Goal: Information Seeking & Learning: Learn about a topic

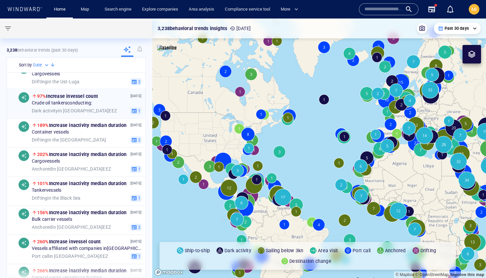
scroll to position [17, 0]
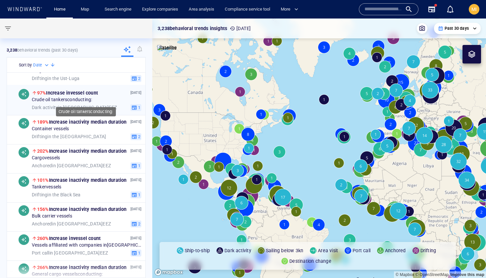
click at [85, 101] on span "Crude oil tankers conducting:" at bounding box center [62, 100] width 61 height 6
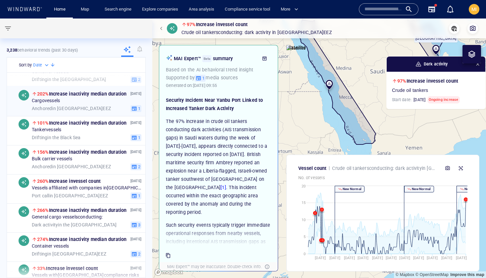
scroll to position [76, 0]
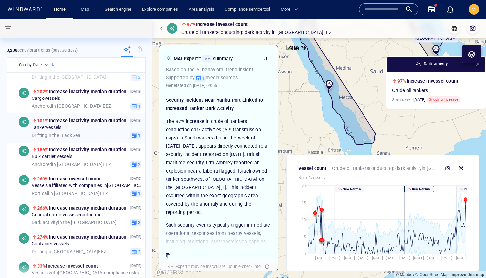
click at [80, 132] on div "Drifting in the Black Sea 1" at bounding box center [87, 135] width 110 height 7
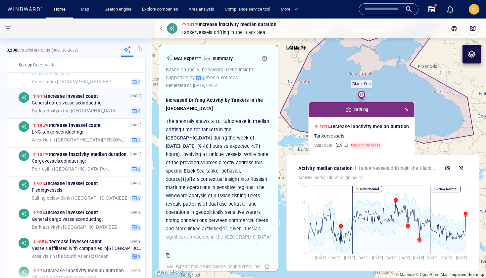
scroll to position [423, 0]
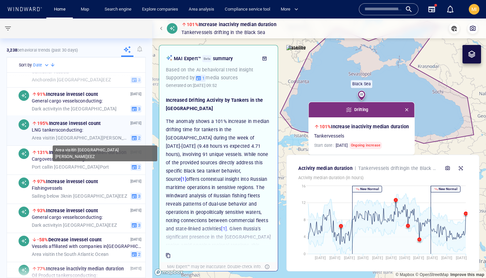
click at [87, 136] on div "Area visit in [GEOGRAPHIC_DATA][DATE][PERSON_NAME]" at bounding box center [80, 138] width 96 height 6
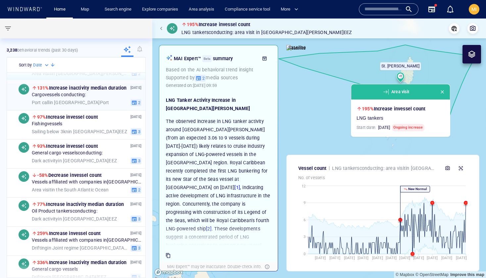
scroll to position [496, 0]
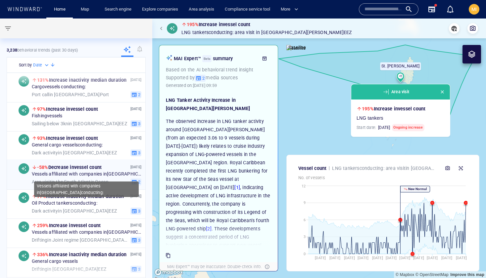
click at [78, 175] on span "Vessels affiliated with companies in [GEOGRAPHIC_DATA] conducting:" at bounding box center [87, 174] width 110 height 6
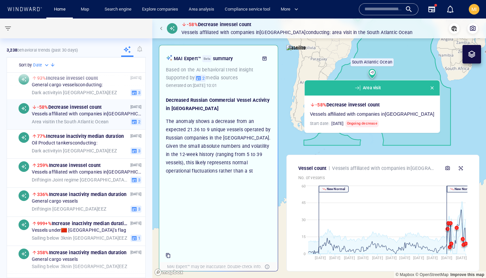
scroll to position [572, 0]
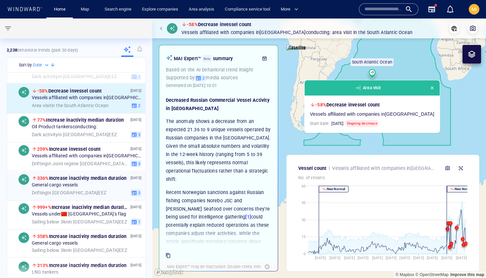
click at [81, 186] on div "General cargo vessels" at bounding box center [87, 185] width 110 height 6
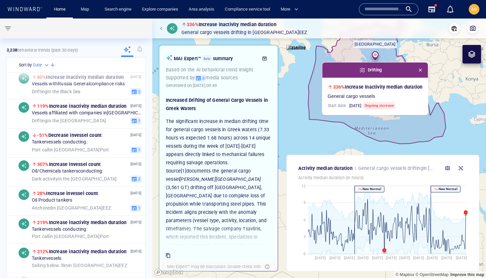
scroll to position [1111, 0]
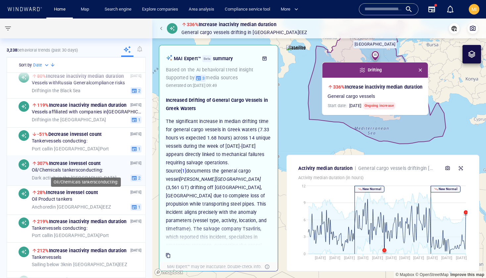
click at [92, 169] on span "Oil/Chemicals tankers conducting:" at bounding box center [67, 170] width 71 height 6
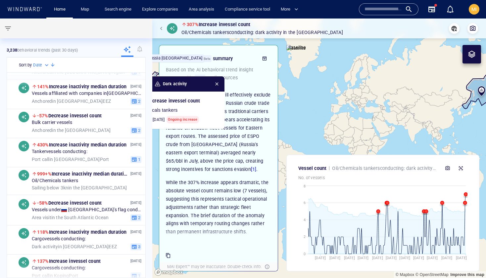
scroll to position [1504, 0]
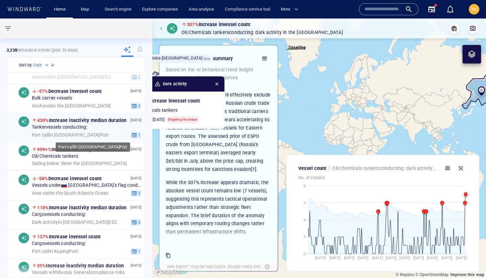
click at [100, 132] on div "Port call in Jubail Port" at bounding box center [80, 135] width 96 height 6
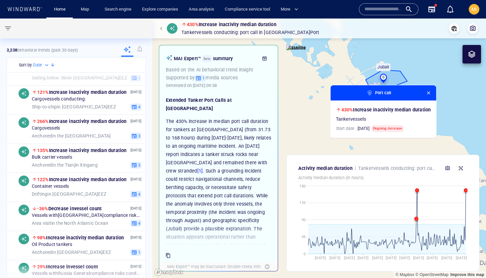
scroll to position [1912, 0]
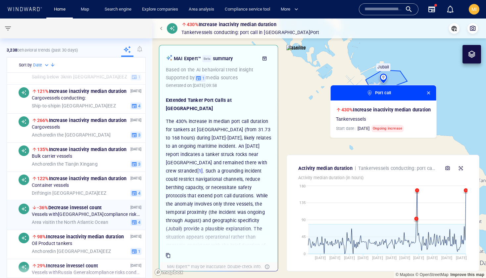
click at [98, 212] on span "Vessels with Venezuela compliance risks conducting:" at bounding box center [87, 215] width 110 height 6
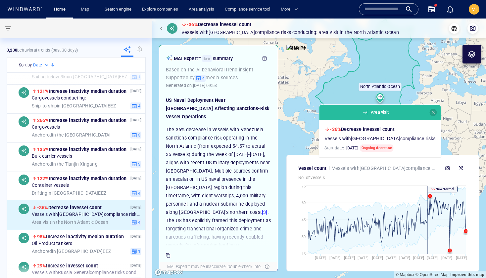
click at [431, 114] on span "button" at bounding box center [433, 112] width 5 height 5
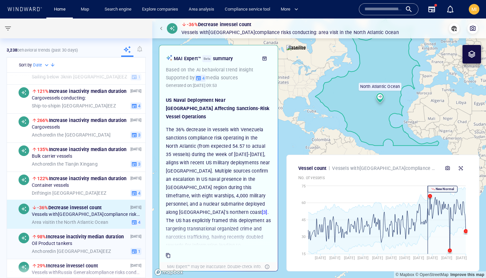
click at [84, 243] on div "Oil Product tankers" at bounding box center [87, 244] width 110 height 6
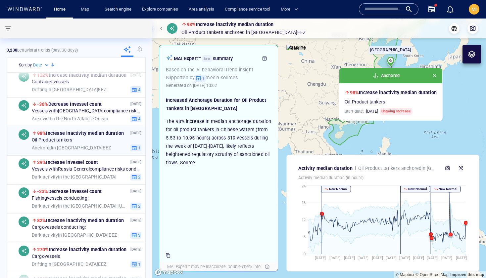
scroll to position [2023, 0]
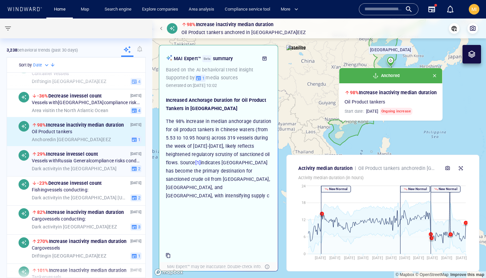
click at [88, 164] on div "08 Sept '25 29% Increase in vessel count Vessels with Russia General compliance…" at bounding box center [87, 161] width 110 height 22
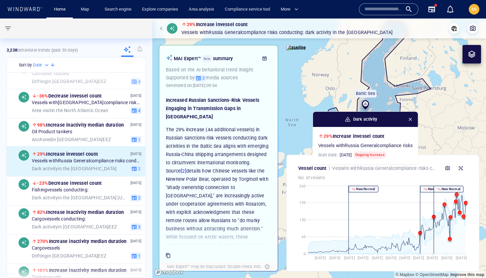
click at [412, 119] on span "button" at bounding box center [410, 119] width 5 height 5
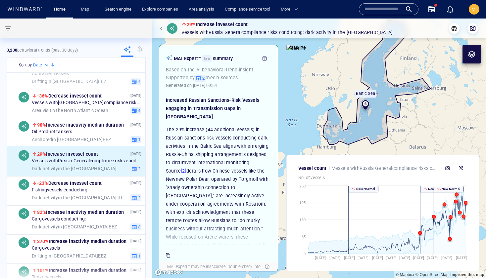
click at [458, 158] on div "Vessel count Vessels with Russia General compliance risks conducting: Dark acti…" at bounding box center [382, 213] width 193 height 117
click at [458, 159] on div "Vessel count Vessels with Russia General compliance risks conducting: Dark acti…" at bounding box center [382, 213] width 193 height 117
click at [203, 79] on span "2" at bounding box center [202, 78] width 3 height 6
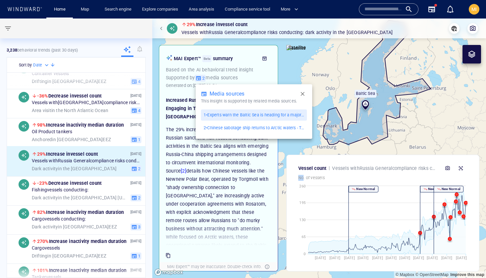
click at [244, 128] on p "2 • Chinese sabotage ship returns to Arctic waters - The Barents Observer" at bounding box center [254, 128] width 101 height 6
drag, startPoint x: 366, startPoint y: 103, endPoint x: 350, endPoint y: 129, distance: 30.1
click at [350, 128] on div at bounding box center [243, 139] width 486 height 278
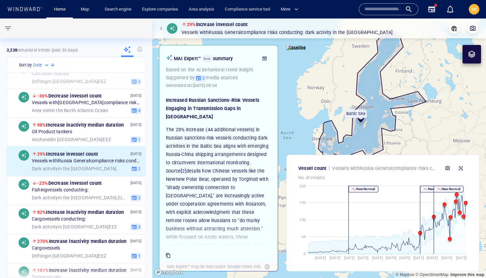
drag, startPoint x: 388, startPoint y: 80, endPoint x: 377, endPoint y: 103, distance: 25.3
click at [378, 102] on canvas "Map" at bounding box center [319, 149] width 334 height 260
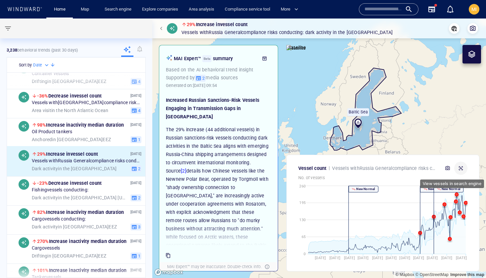
click at [461, 166] on icon "button" at bounding box center [460, 168] width 5 height 5
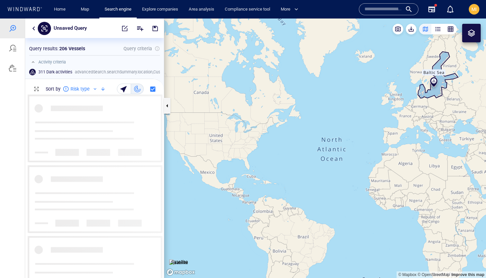
scroll to position [184, 139]
drag, startPoint x: 409, startPoint y: 118, endPoint x: 336, endPoint y: 150, distance: 79.6
click at [338, 149] on canvas "Map" at bounding box center [325, 149] width 322 height 260
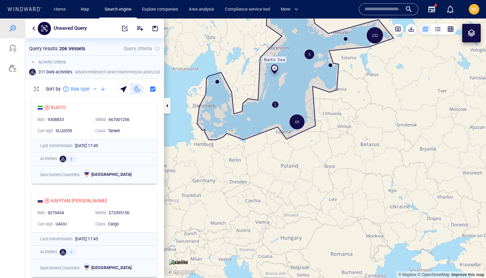
drag, startPoint x: 317, startPoint y: 152, endPoint x: 335, endPoint y: 175, distance: 29.3
click at [335, 175] on canvas "Map" at bounding box center [325, 149] width 322 height 260
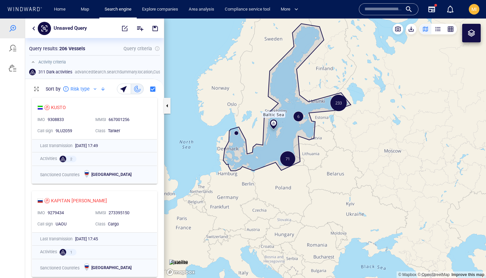
drag, startPoint x: 340, startPoint y: 120, endPoint x: 333, endPoint y: 150, distance: 30.8
click at [334, 149] on canvas "Map" at bounding box center [325, 149] width 322 height 260
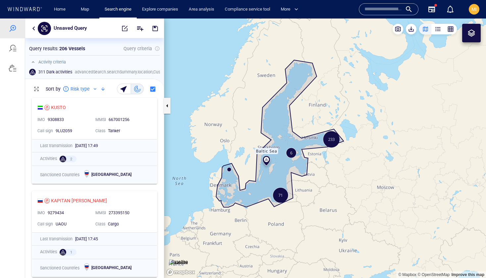
click at [333, 150] on canvas "Map" at bounding box center [325, 149] width 322 height 260
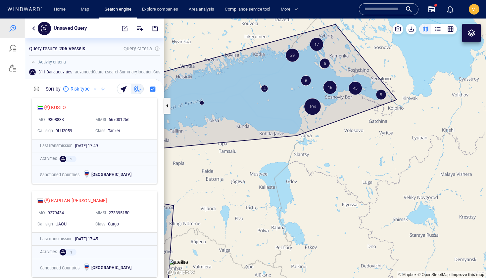
drag, startPoint x: 326, startPoint y: 144, endPoint x: 332, endPoint y: 174, distance: 31.0
click at [332, 174] on canvas "Map" at bounding box center [325, 149] width 322 height 260
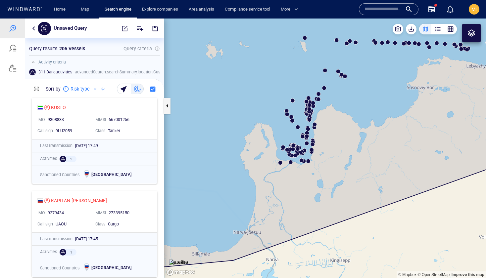
drag, startPoint x: 327, startPoint y: 158, endPoint x: 324, endPoint y: 192, distance: 34.2
click at [324, 190] on canvas "Map" at bounding box center [325, 149] width 322 height 260
click at [333, 155] on canvas "Map" at bounding box center [325, 149] width 322 height 260
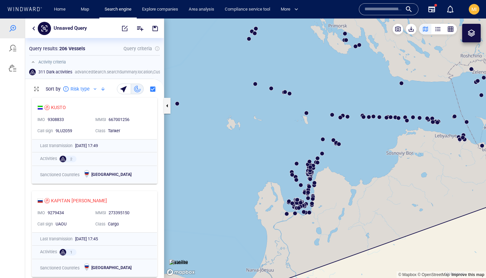
click at [332, 155] on canvas "Map" at bounding box center [325, 149] width 322 height 260
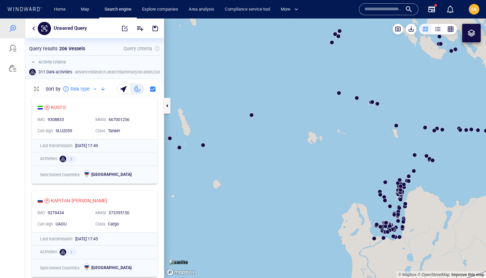
drag, startPoint x: 294, startPoint y: 102, endPoint x: 290, endPoint y: 185, distance: 83.2
click at [290, 185] on canvas "Map" at bounding box center [325, 149] width 322 height 260
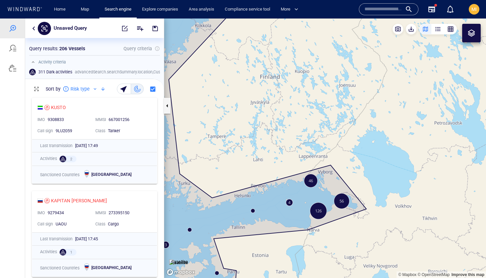
drag, startPoint x: 304, startPoint y: 206, endPoint x: 306, endPoint y: 179, distance: 26.9
click at [306, 179] on canvas "Map" at bounding box center [325, 149] width 322 height 260
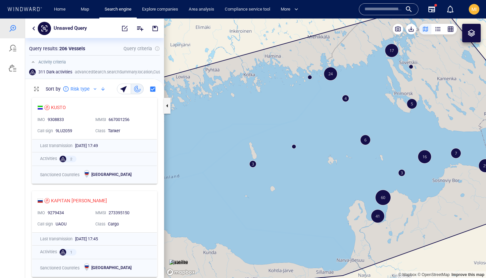
drag, startPoint x: 255, startPoint y: 178, endPoint x: 264, endPoint y: 163, distance: 17.7
click at [262, 165] on canvas "Map" at bounding box center [325, 149] width 322 height 260
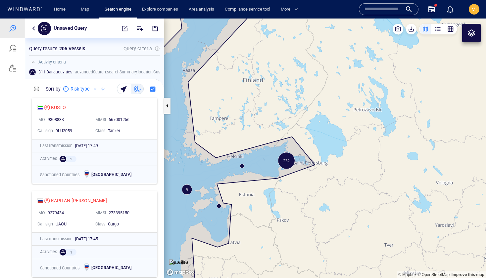
drag, startPoint x: 230, startPoint y: 173, endPoint x: 337, endPoint y: 135, distance: 113.8
click at [336, 135] on canvas "Map" at bounding box center [325, 149] width 322 height 260
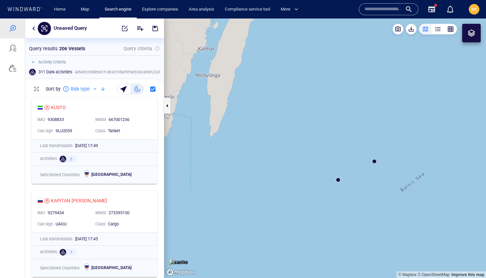
click at [339, 181] on canvas "Map" at bounding box center [325, 149] width 322 height 260
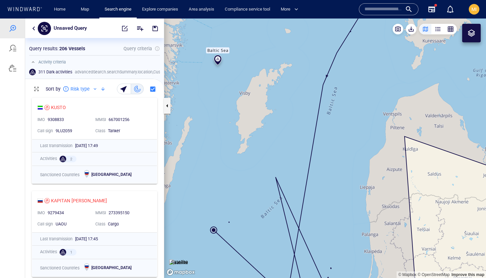
click at [238, 221] on canvas "Map" at bounding box center [325, 149] width 322 height 260
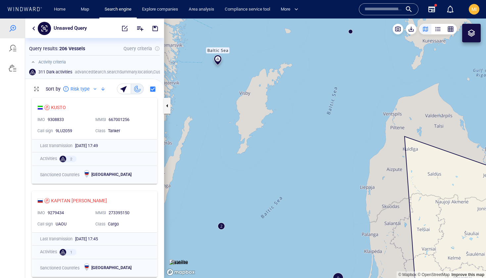
drag, startPoint x: 309, startPoint y: 161, endPoint x: 294, endPoint y: 193, distance: 35.5
click at [295, 192] on canvas "Map" at bounding box center [325, 149] width 322 height 260
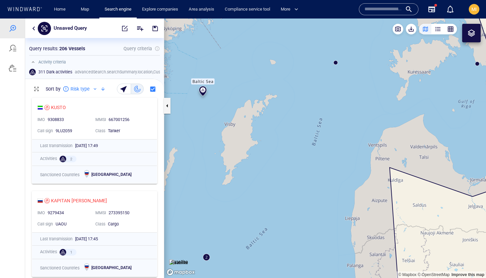
drag, startPoint x: 325, startPoint y: 140, endPoint x: 297, endPoint y: 198, distance: 64.8
click at [298, 198] on canvas "Map" at bounding box center [325, 149] width 322 height 260
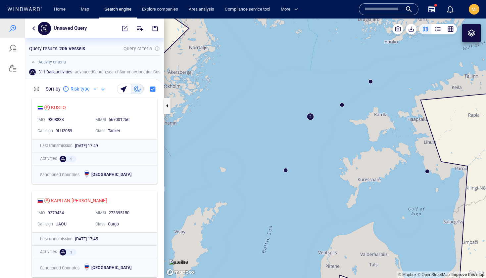
click at [286, 172] on canvas "Map" at bounding box center [325, 149] width 322 height 260
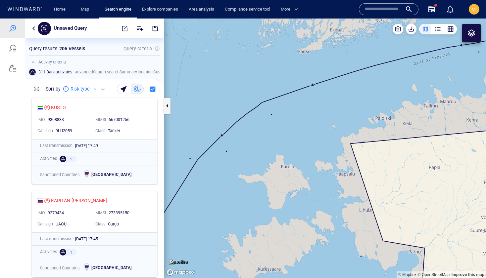
click at [227, 153] on canvas "Map" at bounding box center [325, 149] width 322 height 260
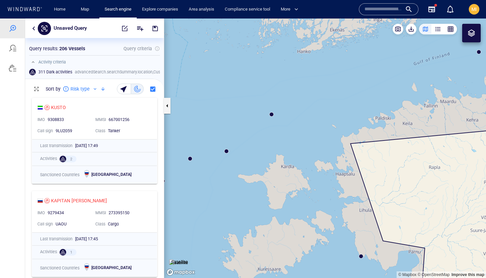
click at [227, 153] on canvas "Map" at bounding box center [325, 149] width 322 height 260
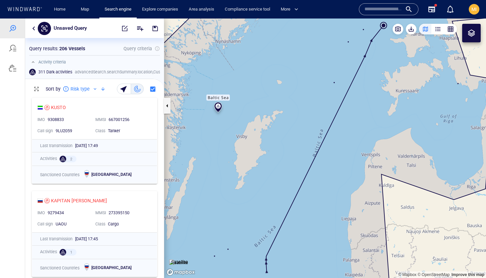
click at [332, 95] on canvas "Map" at bounding box center [325, 149] width 322 height 260
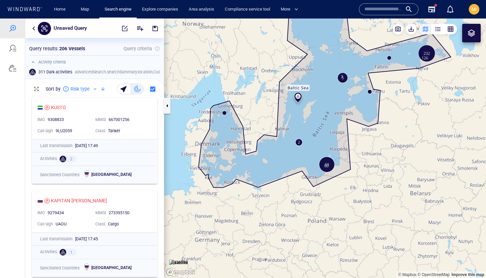
drag, startPoint x: 264, startPoint y: 118, endPoint x: 287, endPoint y: 138, distance: 30.3
click at [286, 137] on canvas "Map" at bounding box center [325, 149] width 322 height 260
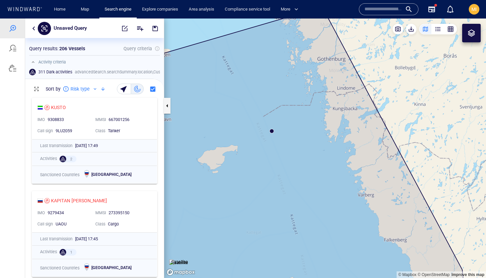
click at [272, 133] on canvas "Map" at bounding box center [325, 149] width 322 height 260
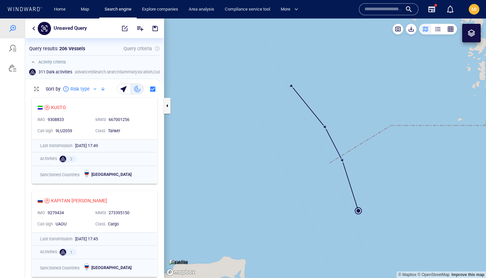
click at [358, 211] on canvas "Map" at bounding box center [325, 149] width 322 height 260
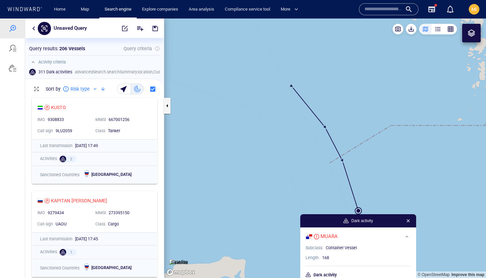
click at [370, 12] on input "text" at bounding box center [383, 9] width 38 height 10
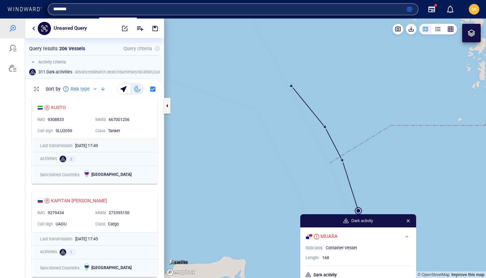
type input "*******"
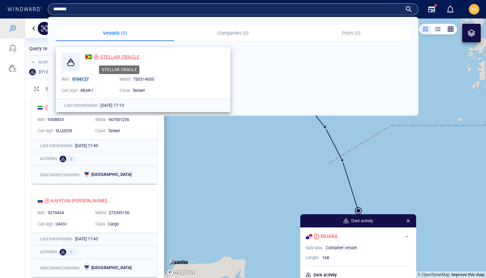
click at [108, 57] on span "STELLAR ORACLE" at bounding box center [119, 56] width 39 height 5
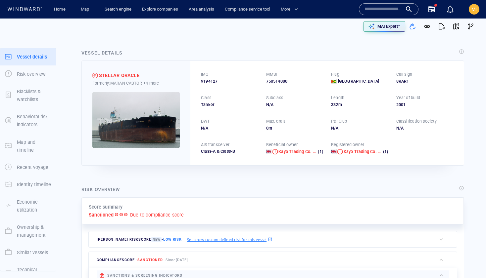
click at [380, 10] on input "text" at bounding box center [383, 9] width 38 height 10
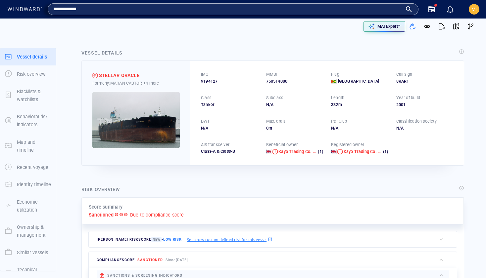
type input "**********"
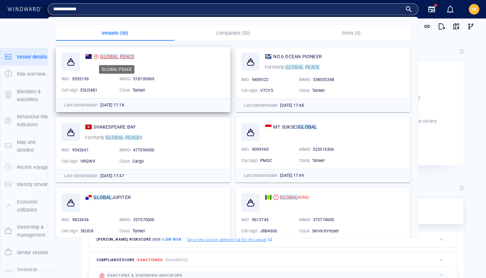
click at [112, 56] on mark "GLOBAL" at bounding box center [109, 56] width 18 height 5
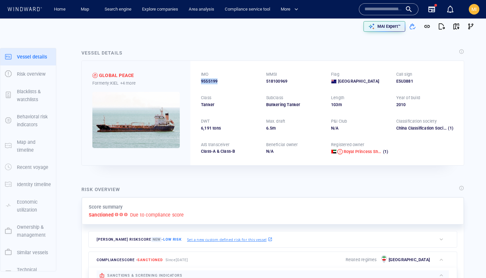
drag, startPoint x: 220, startPoint y: 80, endPoint x: 201, endPoint y: 79, distance: 19.5
click at [201, 79] on div "9555199" at bounding box center [229, 81] width 57 height 6
copy span "9555199"
click at [453, 26] on span "button" at bounding box center [456, 26] width 7 height 7
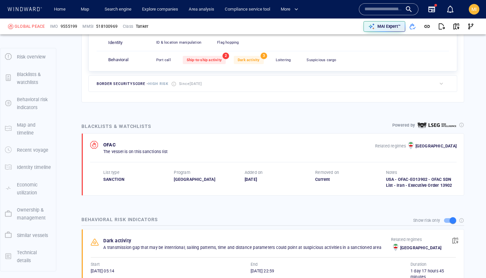
scroll to position [34, 0]
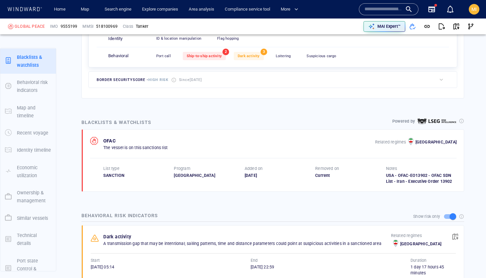
drag, startPoint x: 246, startPoint y: 175, endPoint x: 266, endPoint y: 174, distance: 20.5
click at [266, 174] on div "11/04/2025" at bounding box center [280, 176] width 70 height 6
click at [268, 175] on div "11/04/2025" at bounding box center [280, 176] width 70 height 6
drag, startPoint x: 268, startPoint y: 175, endPoint x: 245, endPoint y: 174, distance: 23.2
click at [245, 175] on div "11/04/2025" at bounding box center [280, 176] width 70 height 6
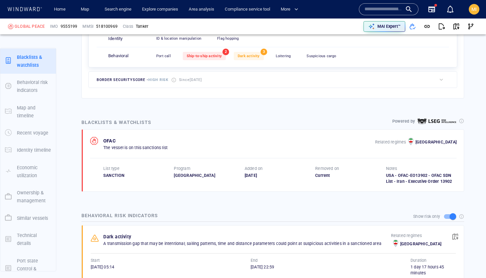
copy div "11/04/2025"
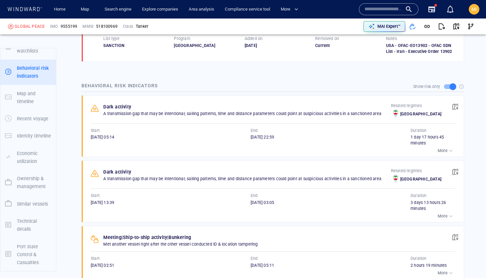
scroll to position [409, 0]
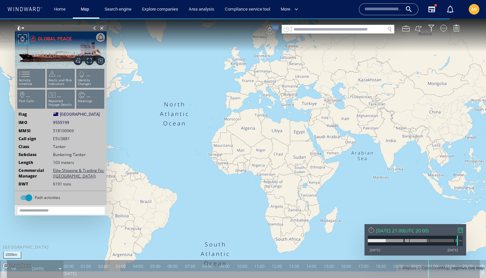
click at [318, 125] on canvas "Map" at bounding box center [243, 145] width 486 height 253
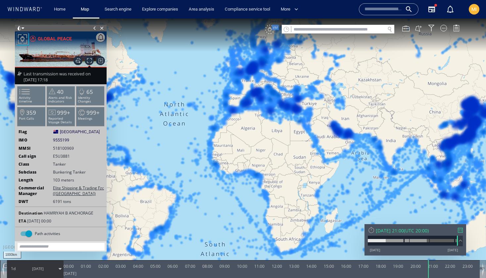
click at [271, 32] on div "VM" at bounding box center [269, 29] width 9 height 9
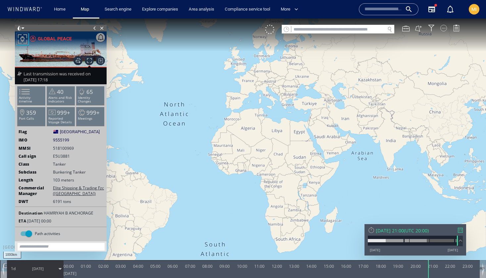
click at [444, 27] on div at bounding box center [443, 28] width 7 height 7
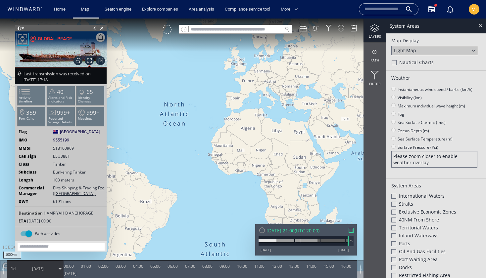
click at [374, 29] on div at bounding box center [374, 28] width 23 height 8
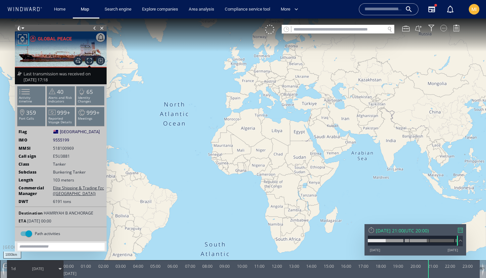
click at [444, 28] on div at bounding box center [443, 28] width 7 height 7
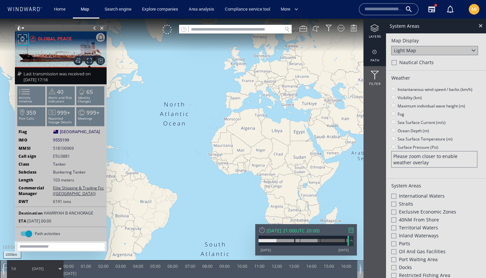
click at [375, 54] on div at bounding box center [374, 52] width 23 height 8
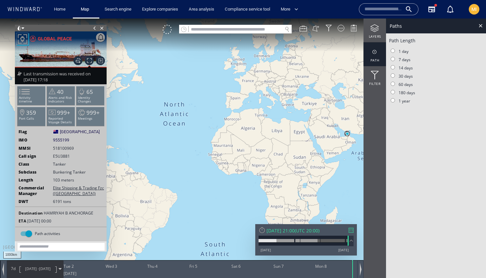
drag, startPoint x: 336, startPoint y: 112, endPoint x: 290, endPoint y: 109, distance: 45.7
click at [290, 109] on canvas "Map" at bounding box center [243, 145] width 486 height 253
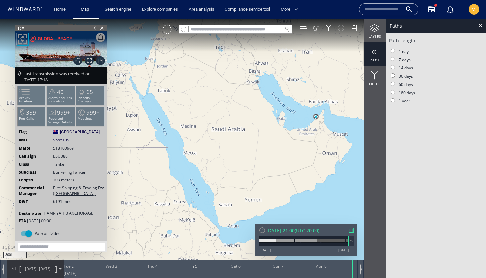
drag, startPoint x: 330, startPoint y: 117, endPoint x: 306, endPoint y: 116, distance: 24.2
click at [306, 116] on canvas "Map" at bounding box center [243, 145] width 486 height 253
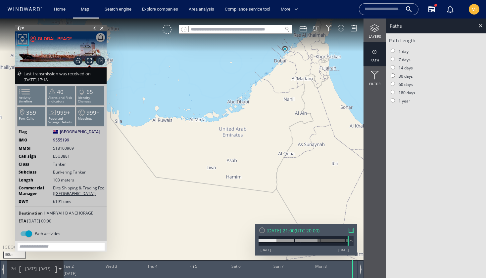
drag, startPoint x: 294, startPoint y: 89, endPoint x: 294, endPoint y: 125, distance: 36.4
click at [294, 125] on canvas "Map" at bounding box center [243, 145] width 486 height 253
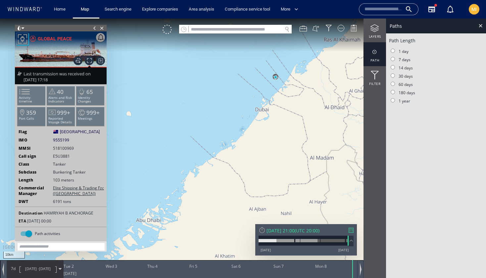
drag, startPoint x: 283, startPoint y: 85, endPoint x: 282, endPoint y: 135, distance: 50.3
click at [282, 134] on canvas "Map" at bounding box center [243, 145] width 486 height 253
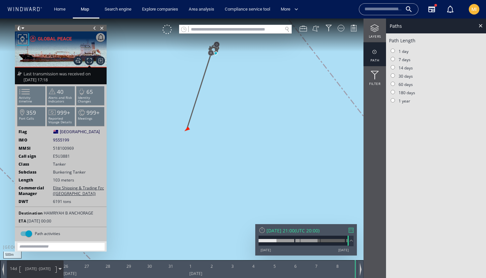
drag, startPoint x: 247, startPoint y: 84, endPoint x: 247, endPoint y: 145, distance: 60.9
click at [247, 145] on canvas "Map" at bounding box center [243, 145] width 486 height 253
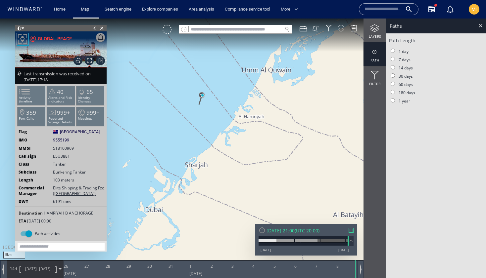
drag, startPoint x: 248, startPoint y: 112, endPoint x: 216, endPoint y: 96, distance: 36.3
click at [216, 96] on canvas "Map" at bounding box center [243, 145] width 486 height 253
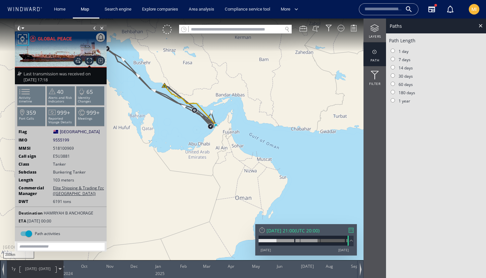
drag, startPoint x: 194, startPoint y: 128, endPoint x: 216, endPoint y: 139, distance: 24.6
click at [215, 138] on canvas "Map" at bounding box center [243, 145] width 486 height 253
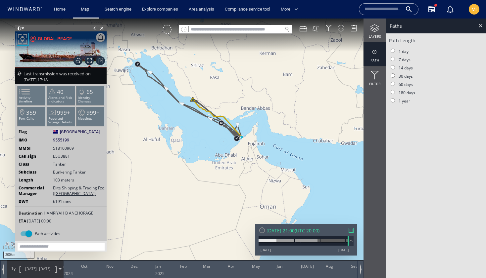
drag, startPoint x: 180, startPoint y: 121, endPoint x: 213, endPoint y: 150, distance: 43.9
click at [213, 149] on canvas "Map" at bounding box center [243, 145] width 486 height 253
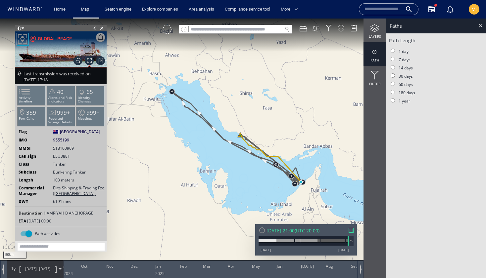
click at [265, 109] on canvas "Map" at bounding box center [243, 145] width 486 height 253
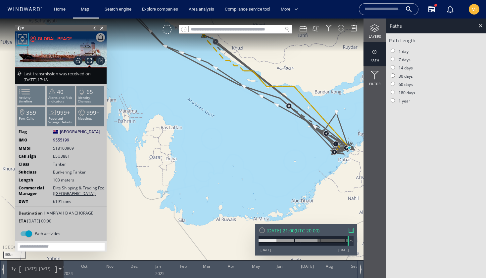
click at [270, 115] on canvas "Map" at bounding box center [243, 145] width 486 height 253
drag, startPoint x: 264, startPoint y: 148, endPoint x: 259, endPoint y: 161, distance: 14.3
click at [261, 158] on canvas "Map" at bounding box center [243, 145] width 486 height 253
click at [251, 186] on canvas "Map" at bounding box center [243, 145] width 486 height 253
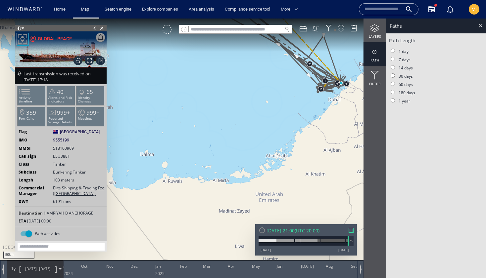
drag, startPoint x: 264, startPoint y: 104, endPoint x: 252, endPoint y: 137, distance: 35.0
click at [252, 136] on canvas "Map" at bounding box center [243, 145] width 486 height 253
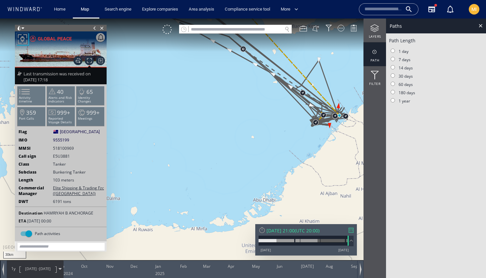
drag, startPoint x: 266, startPoint y: 118, endPoint x: 254, endPoint y: 143, distance: 27.7
click at [254, 142] on canvas "Map" at bounding box center [243, 145] width 486 height 253
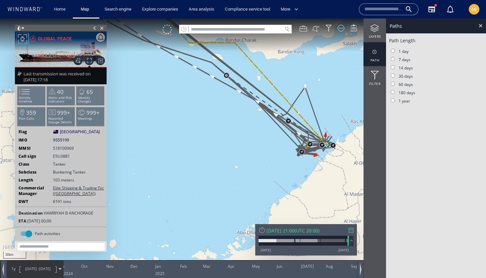
drag, startPoint x: 251, startPoint y: 152, endPoint x: 246, endPoint y: 168, distance: 17.6
click at [246, 167] on canvas "Map" at bounding box center [243, 145] width 486 height 253
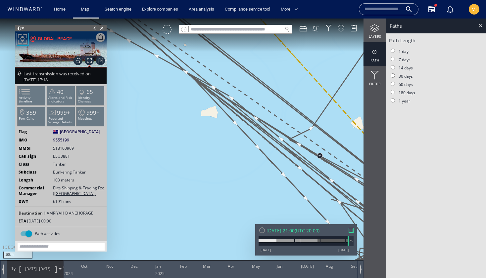
drag, startPoint x: 308, startPoint y: 188, endPoint x: 243, endPoint y: 128, distance: 88.5
click at [243, 128] on canvas "Map" at bounding box center [243, 145] width 486 height 253
